Goal: Task Accomplishment & Management: Complete application form

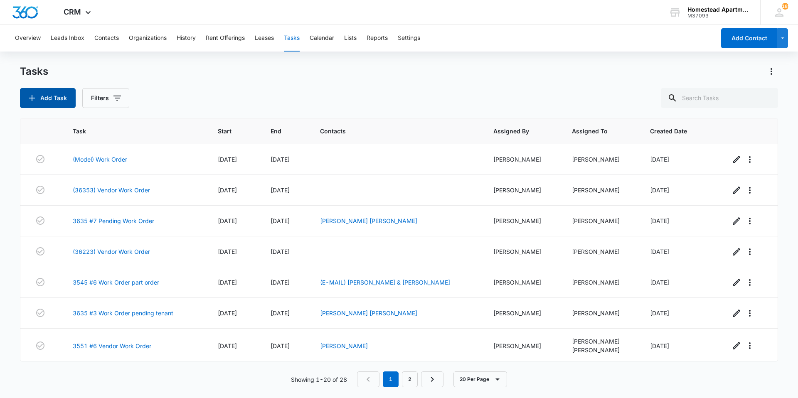
click at [44, 89] on button "Add Task" at bounding box center [48, 98] width 56 height 20
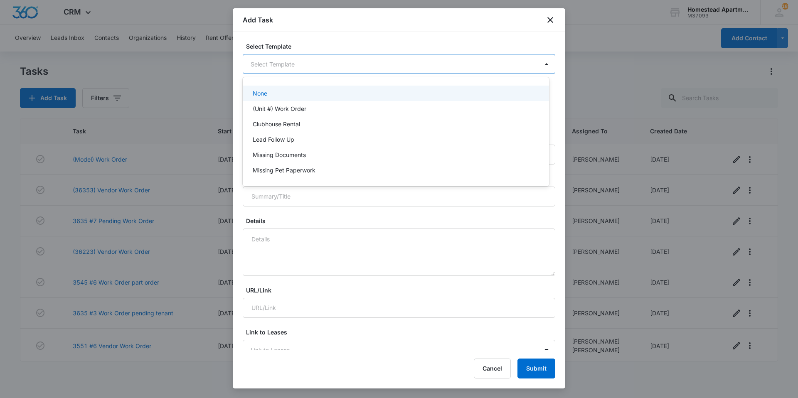
click at [298, 65] on body "CRM Apps Reputation Websites Forms CRM Email Social Content Intelligence Files …" at bounding box center [399, 199] width 798 height 398
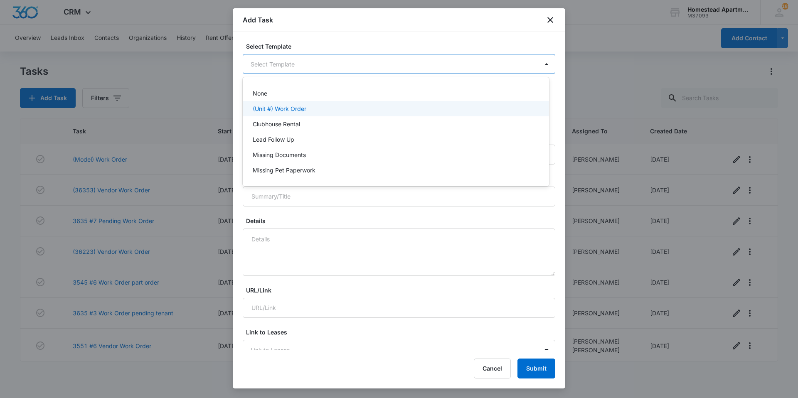
click at [287, 111] on p "(Unit #) Work Order" at bounding box center [280, 108] width 54 height 9
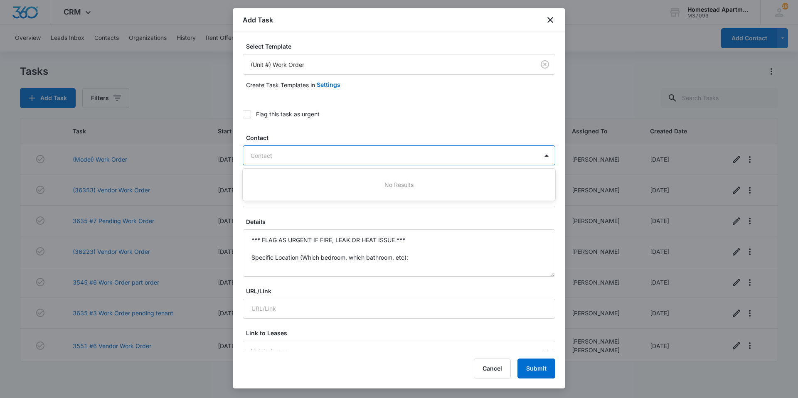
click at [286, 148] on div "Contact" at bounding box center [390, 155] width 295 height 19
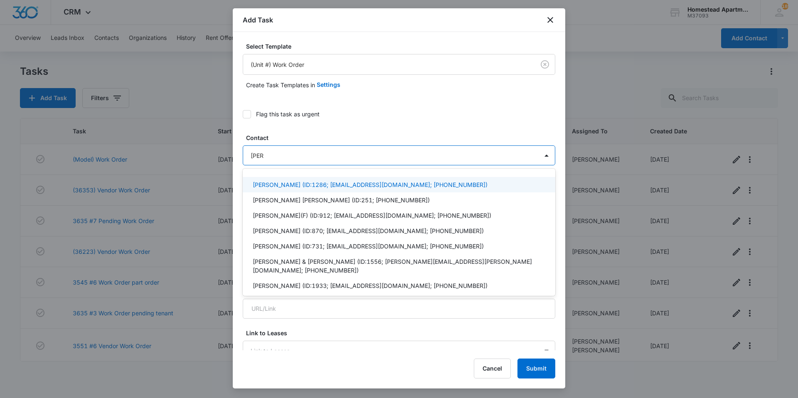
type input "hen"
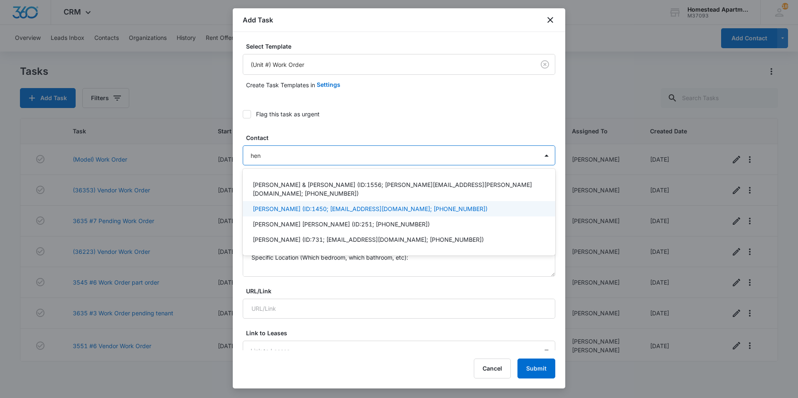
click at [288, 209] on p "[PERSON_NAME] (ID:1450; [EMAIL_ADDRESS][DOMAIN_NAME]; [PHONE_NUMBER])" at bounding box center [370, 208] width 235 height 9
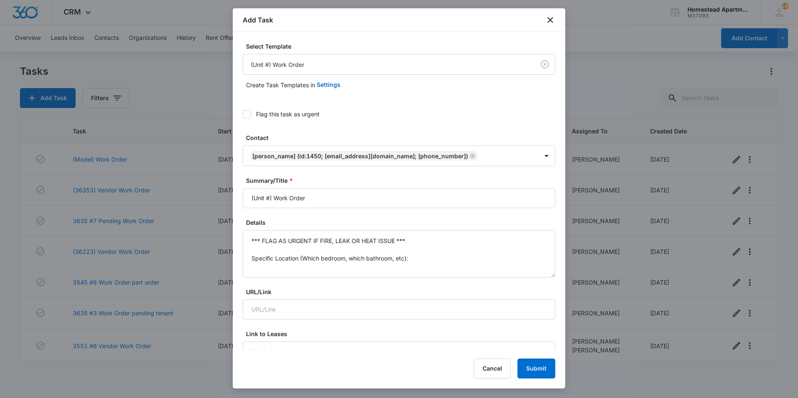
drag, startPoint x: 314, startPoint y: 200, endPoint x: 230, endPoint y: 209, distance: 84.5
click at [230, 209] on body "CRM Apps Reputation Websites Forms CRM Email Social Content Intelligence Files …" at bounding box center [399, 199] width 798 height 398
type input "3553#1 Work Order"
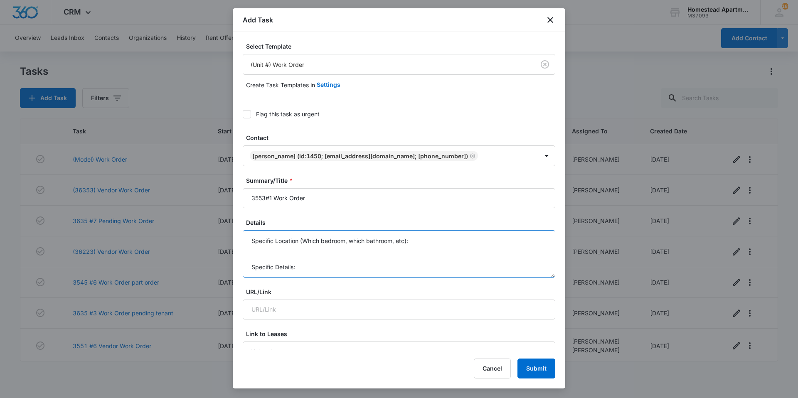
drag, startPoint x: 251, startPoint y: 241, endPoint x: 421, endPoint y: 327, distance: 191.1
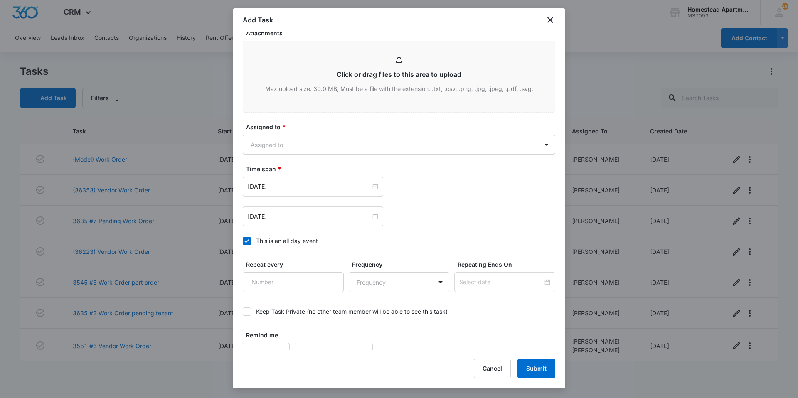
scroll to position [450, 0]
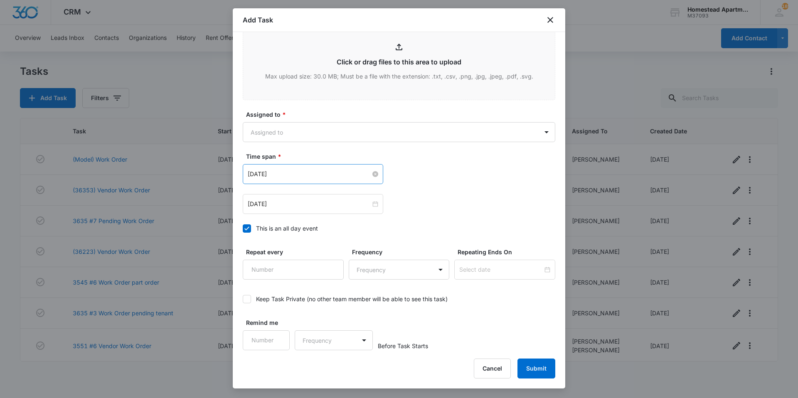
type textarea "Ice maker is messed up and ice is a becoming a huge [PERSON_NAME] of ice on the…"
click at [276, 175] on input "[DATE]" at bounding box center [309, 174] width 123 height 9
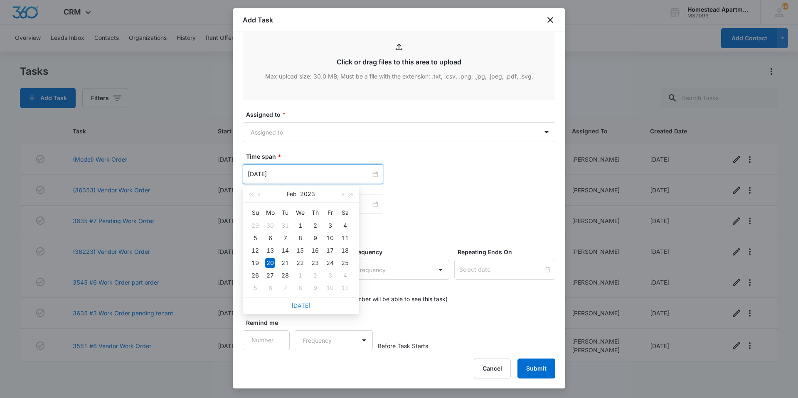
click at [296, 305] on link "[DATE]" at bounding box center [300, 305] width 19 height 7
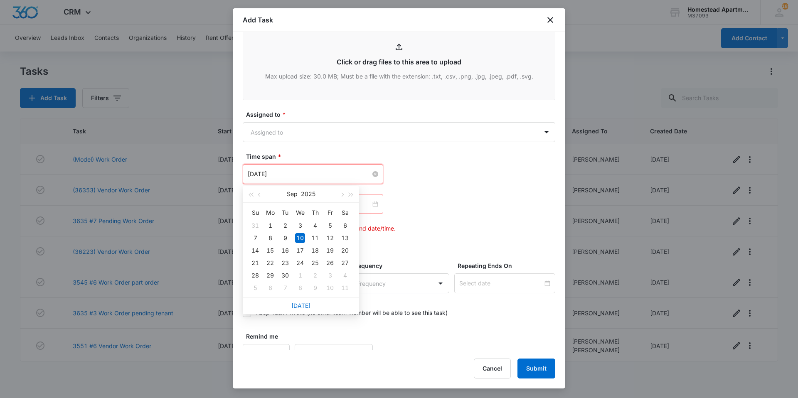
click at [286, 170] on input "[DATE]" at bounding box center [309, 174] width 123 height 9
type input "[DATE]"
click at [313, 238] on div "11" at bounding box center [315, 238] width 10 height 10
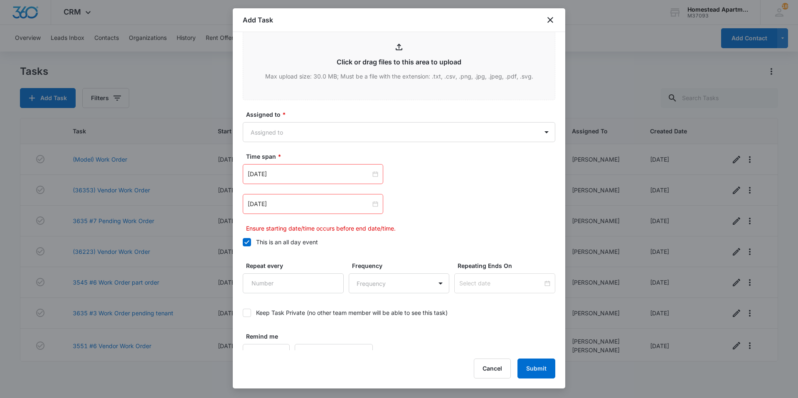
click at [328, 154] on label "Time span *" at bounding box center [402, 156] width 313 height 9
click at [311, 204] on input "[DATE]" at bounding box center [309, 204] width 123 height 9
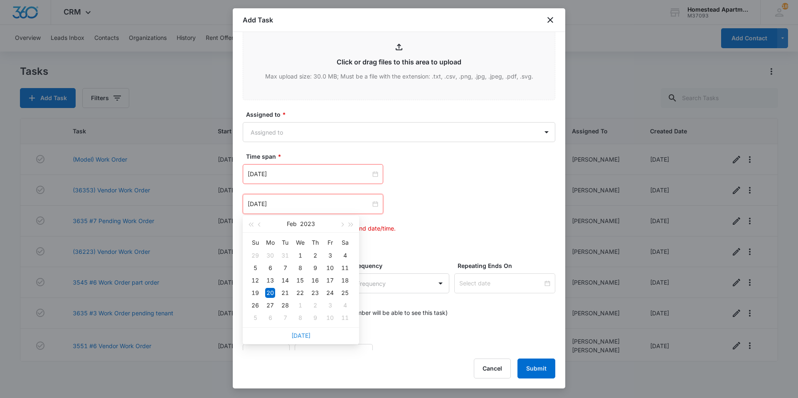
click at [293, 334] on link "[DATE]" at bounding box center [300, 335] width 19 height 7
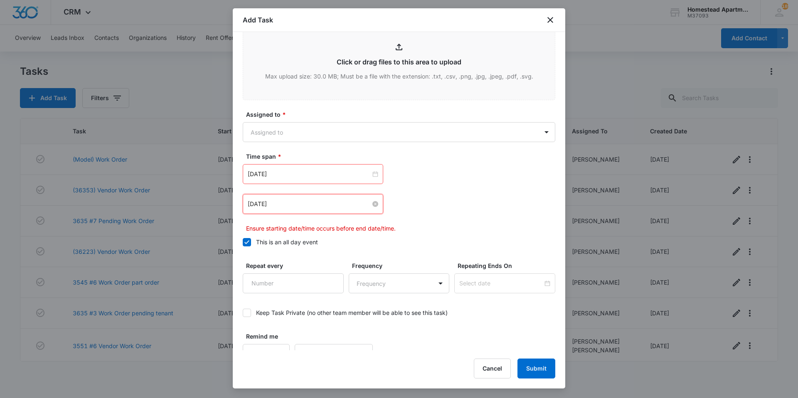
click at [303, 207] on input "[DATE]" at bounding box center [309, 204] width 123 height 9
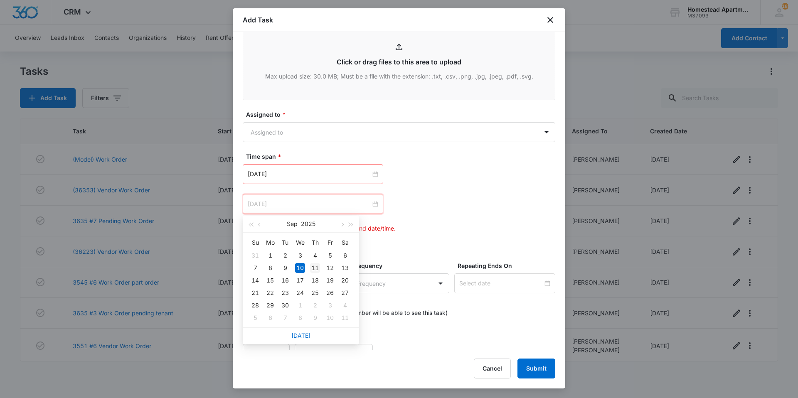
type input "[DATE]"
click at [313, 270] on div "11" at bounding box center [315, 268] width 10 height 10
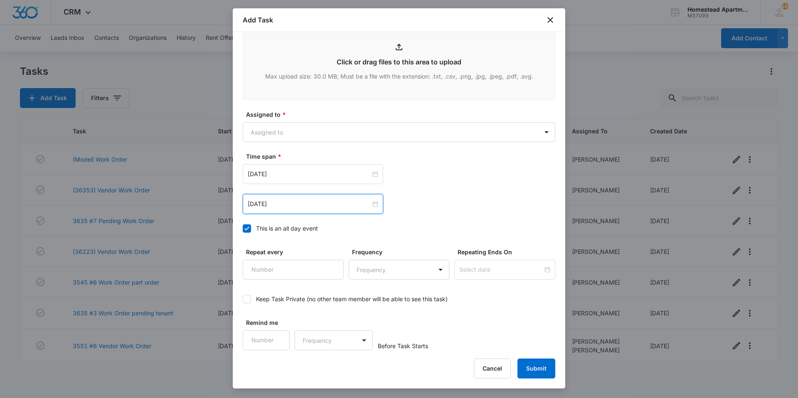
click at [436, 209] on div "[DATE] [DATE] Su Mo Tu We Th Fr Sa 31 1 2 3 4 5 6 7 8 9 10 11 12 13 14 15 16 17…" at bounding box center [399, 204] width 313 height 20
click at [535, 362] on button "Submit" at bounding box center [536, 369] width 38 height 20
click at [338, 134] on body "CRM Apps Reputation Websites Forms CRM Email Social Content Intelligence Files …" at bounding box center [399, 199] width 798 height 398
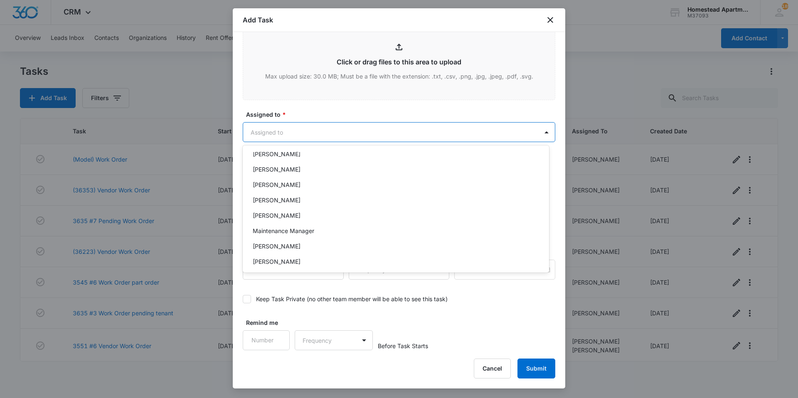
scroll to position [136, 0]
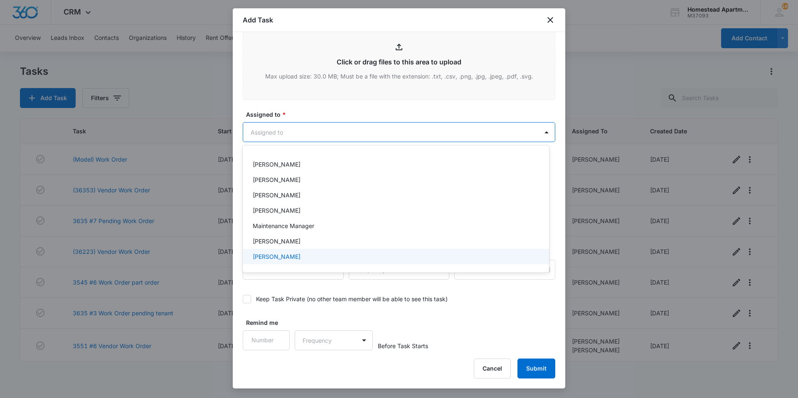
click at [296, 256] on div "[PERSON_NAME]" at bounding box center [395, 256] width 285 height 9
click at [527, 369] on div at bounding box center [399, 199] width 798 height 398
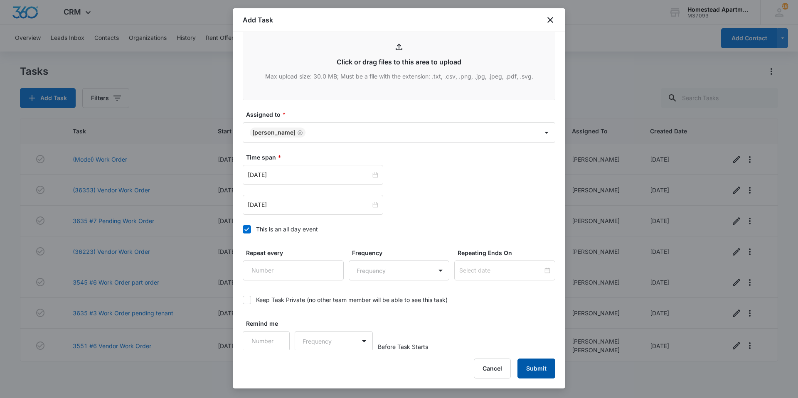
click at [532, 365] on button "Submit" at bounding box center [536, 369] width 38 height 20
